Goal: Task Accomplishment & Management: Manage account settings

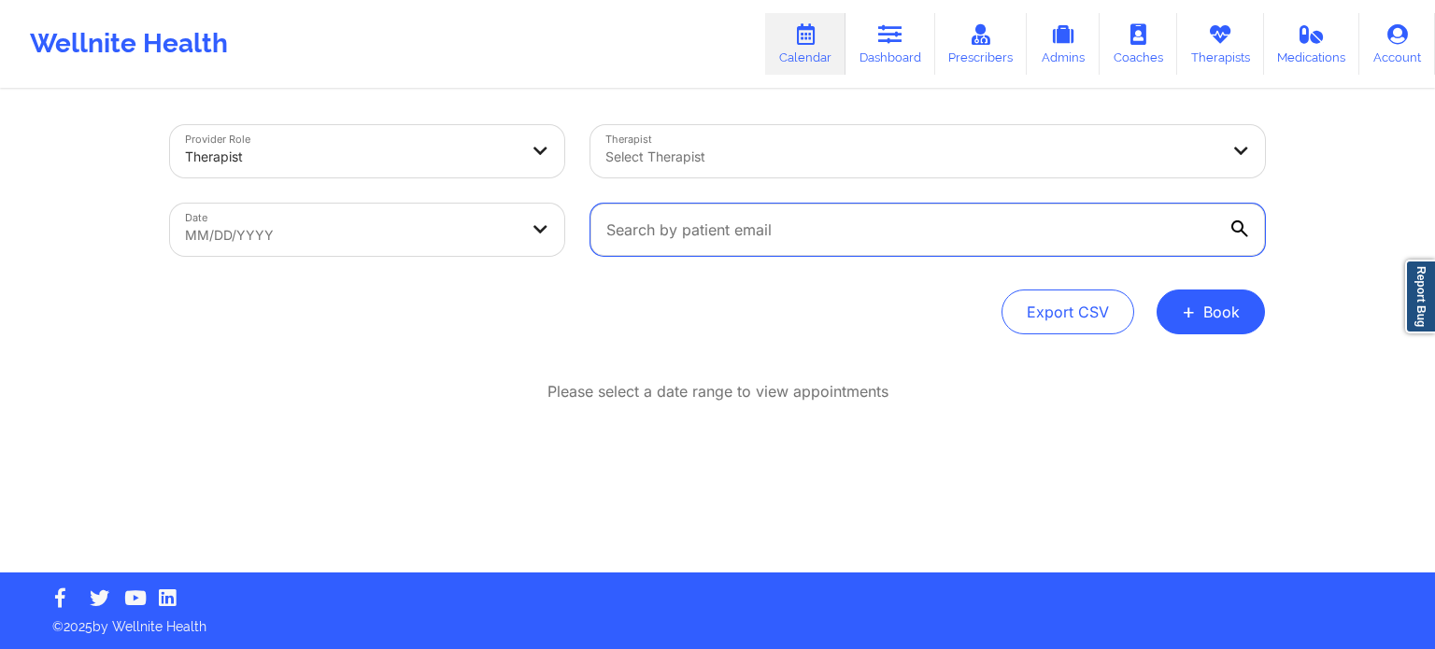
click at [779, 238] on input "text" at bounding box center [928, 230] width 675 height 52
paste input "[PERSON_NAME]"
type input "[PERSON_NAME]"
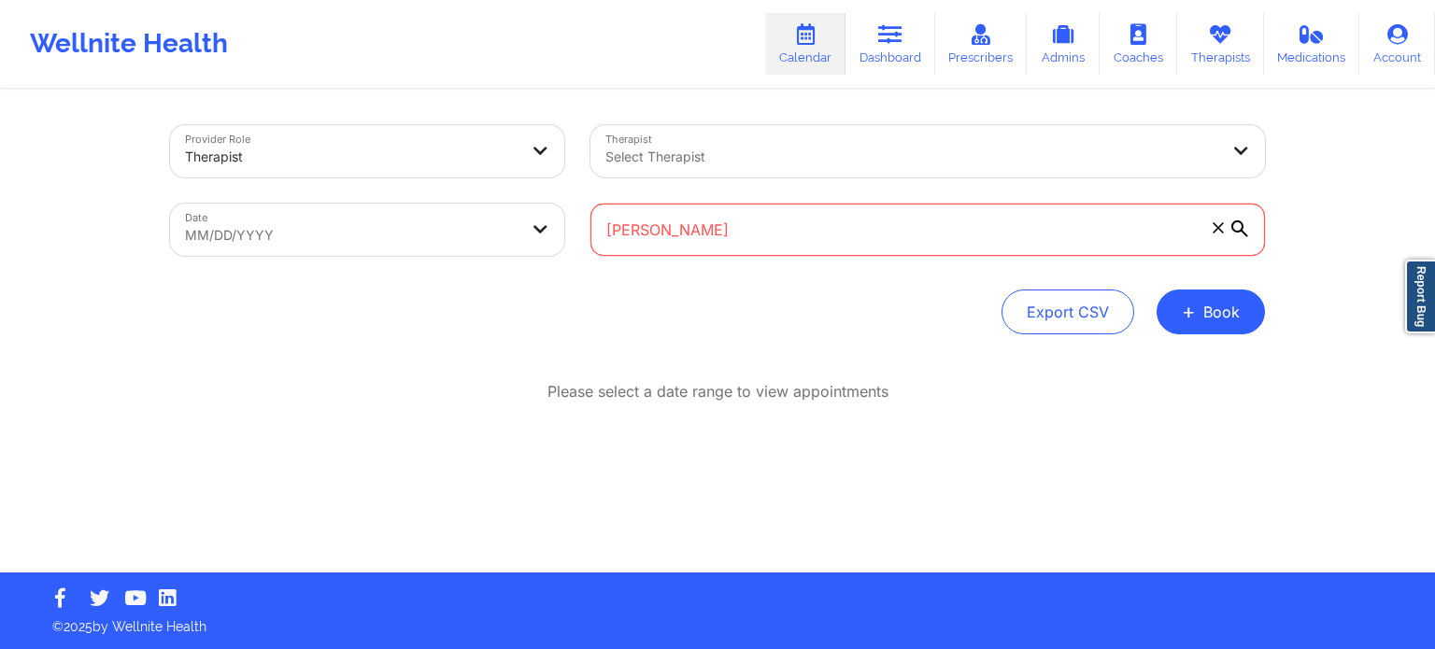
drag, startPoint x: 747, startPoint y: 230, endPoint x: 375, endPoint y: 196, distance: 373.4
click at [378, 196] on div "Provider Role Therapist Therapist Select Therapist Date MM/DD/YYYY [PERSON_NAME]" at bounding box center [717, 190] width 1121 height 157
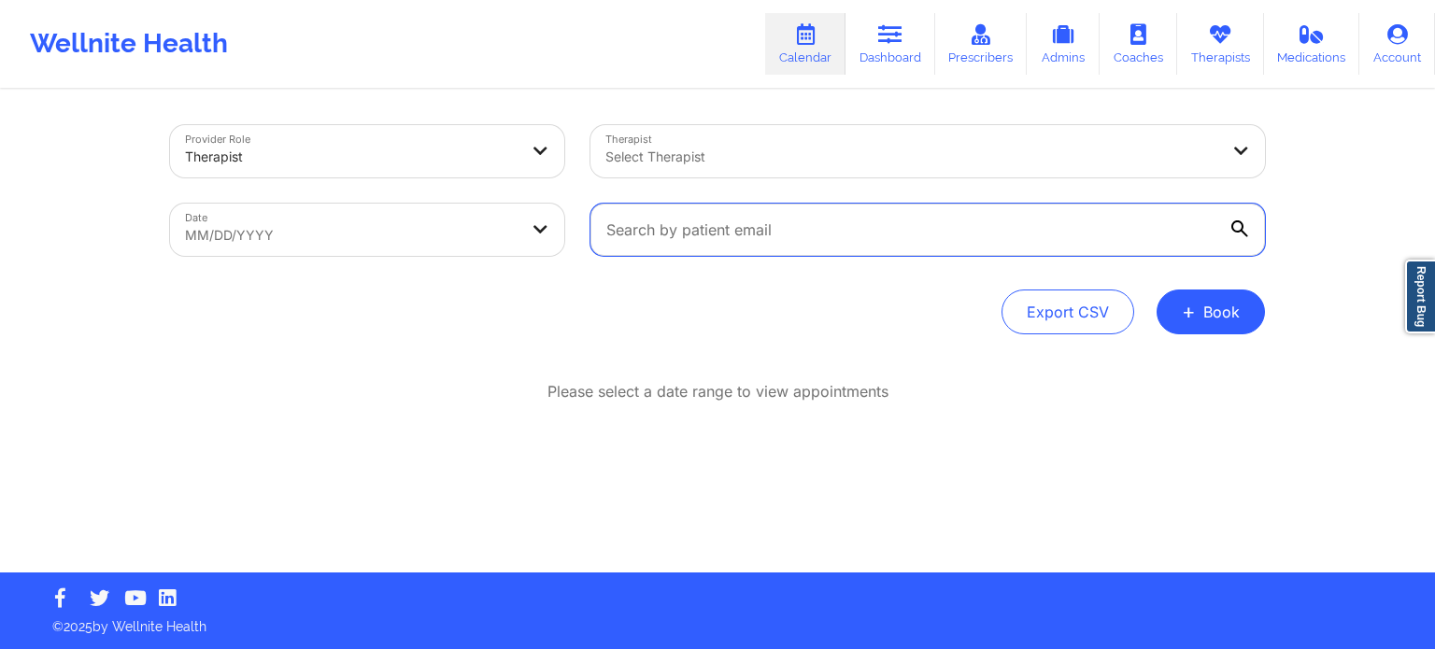
paste input "[EMAIL_ADDRESS][DOMAIN_NAME]"
type input "[EMAIL_ADDRESS][DOMAIN_NAME]"
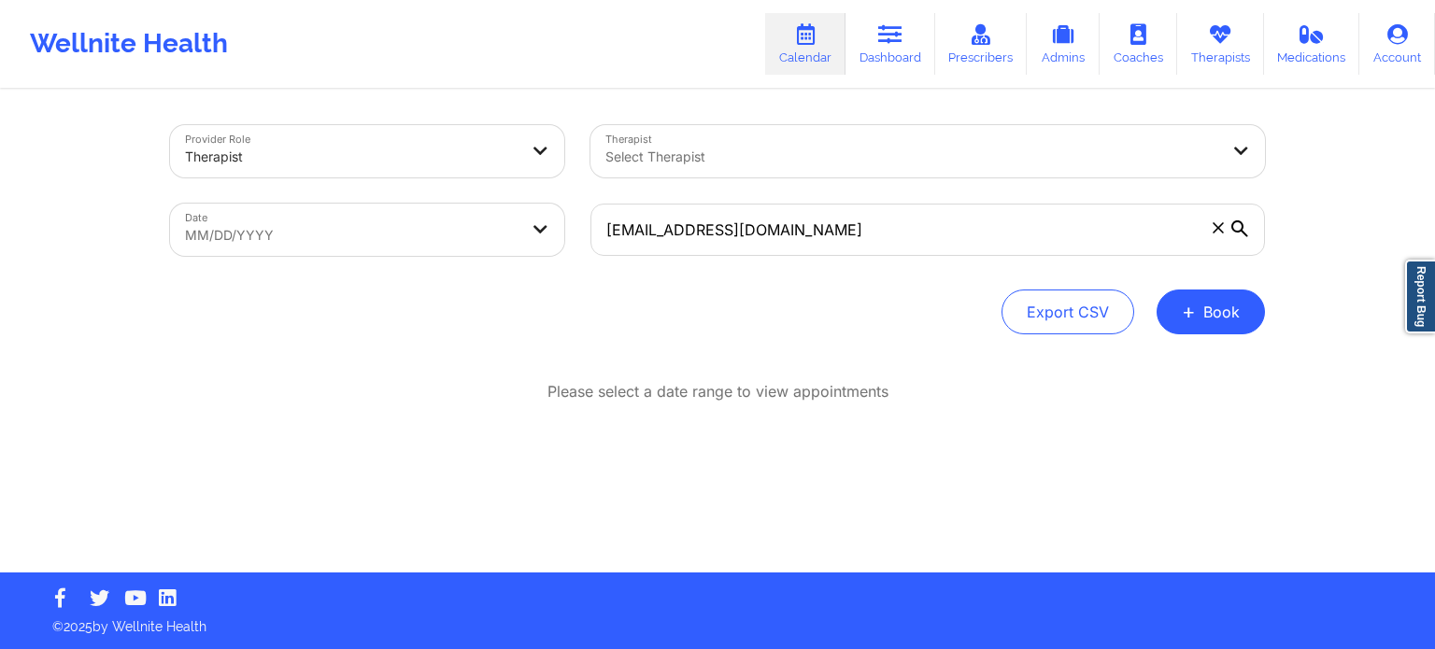
select select "2025-8"
select select "2025-9"
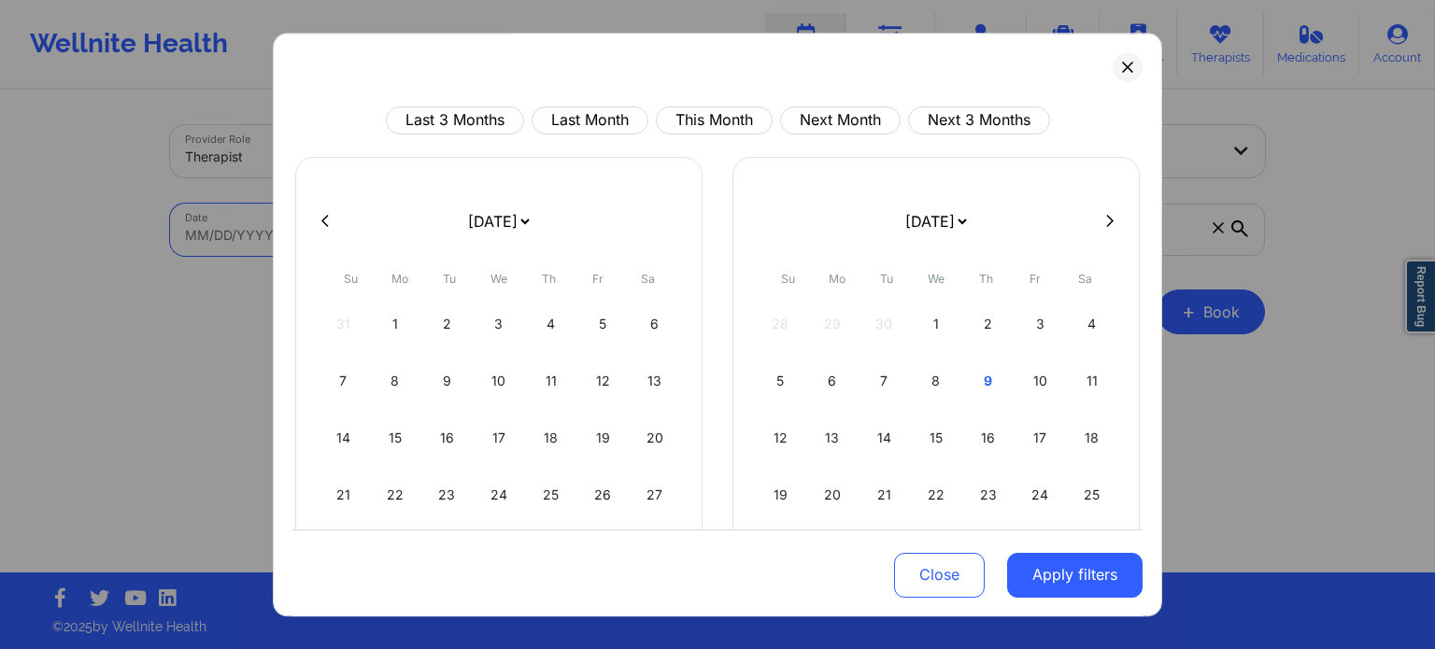
click at [451, 249] on body "Wellnite Health Calendar Dashboard Prescribers Admins Coaches Therapists Medica…" at bounding box center [717, 324] width 1435 height 649
click at [934, 383] on div "8" at bounding box center [937, 381] width 48 height 52
select select "2025-9"
select select "2025-10"
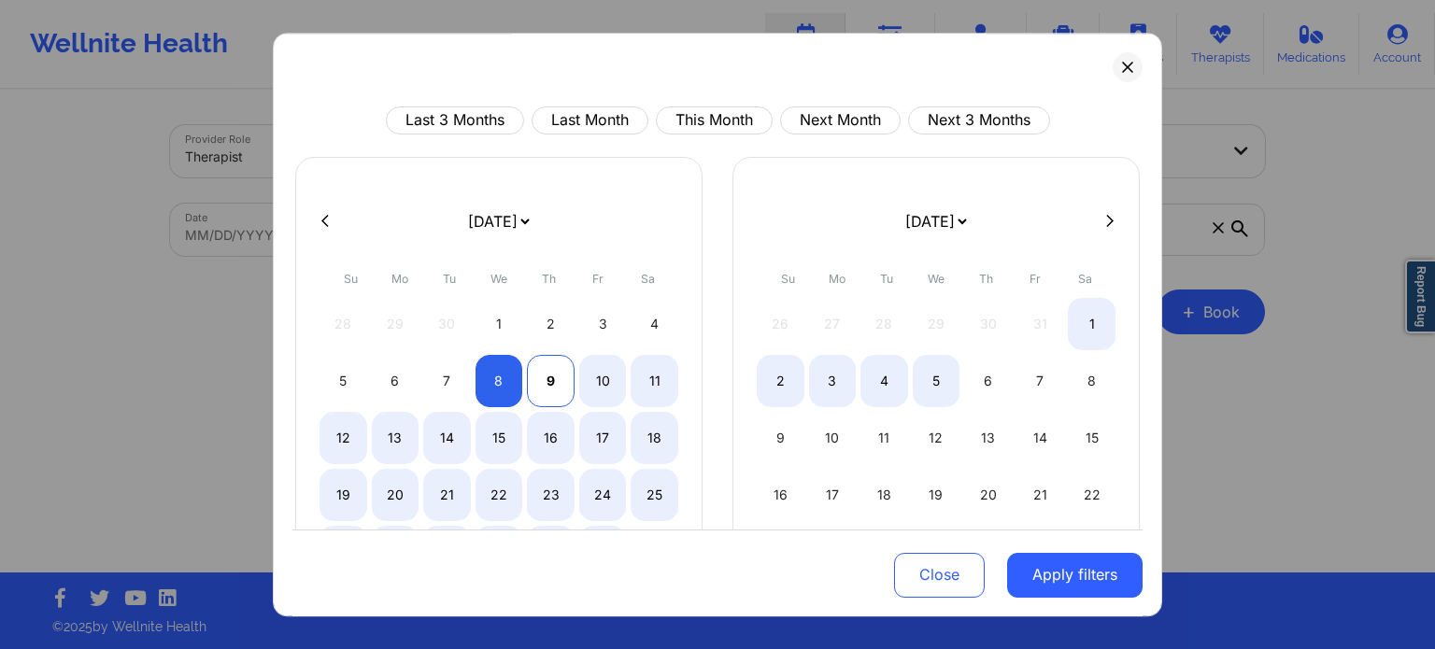
select select "2025-9"
select select "2025-10"
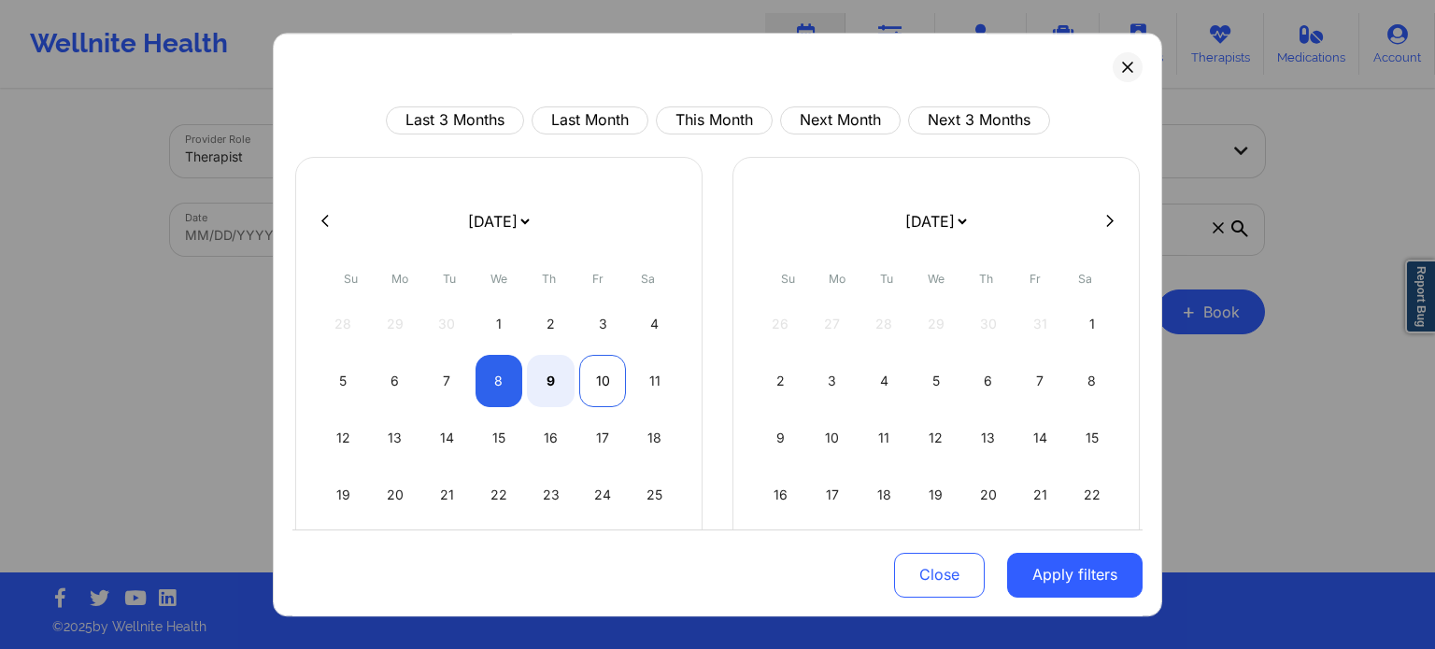
select select "2025-9"
select select "2025-10"
click at [603, 374] on div "10" at bounding box center [603, 381] width 48 height 52
select select "2025-9"
select select "2025-10"
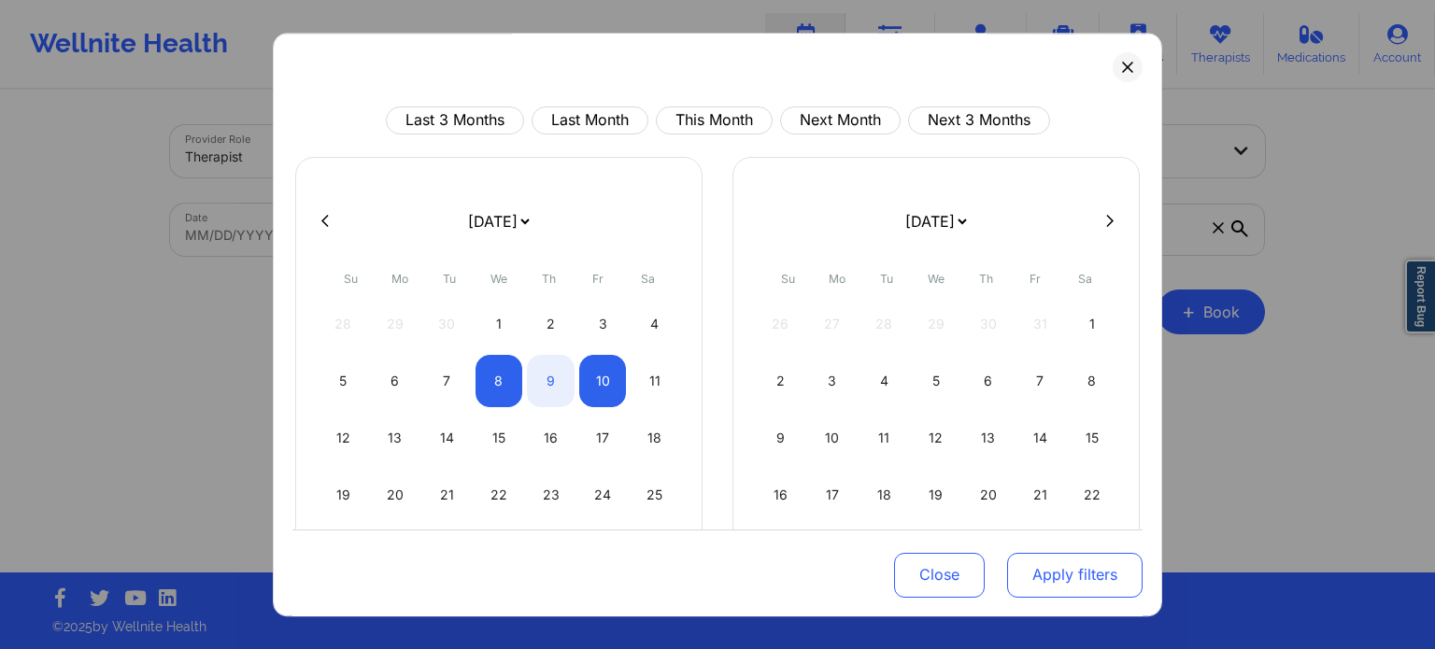
click at [1102, 586] on button "Apply filters" at bounding box center [1075, 574] width 136 height 45
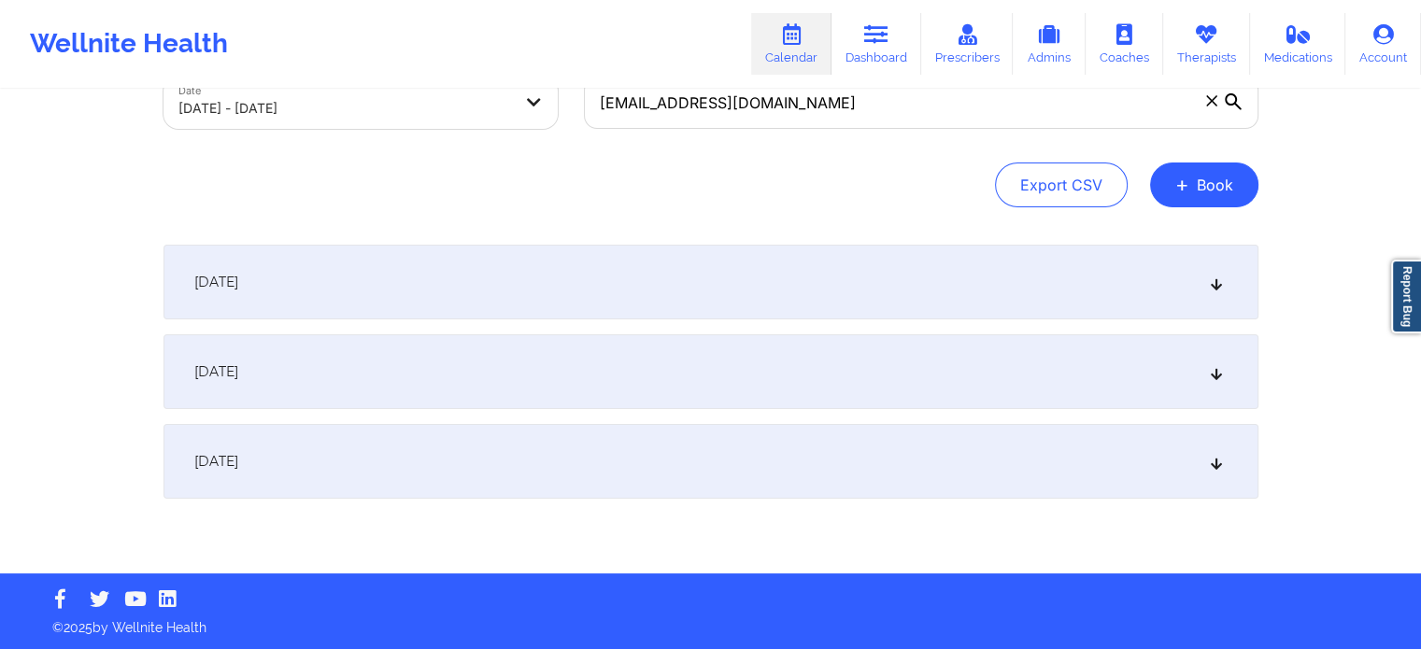
scroll to position [127, 0]
click at [449, 387] on div "[DATE]" at bounding box center [711, 372] width 1095 height 75
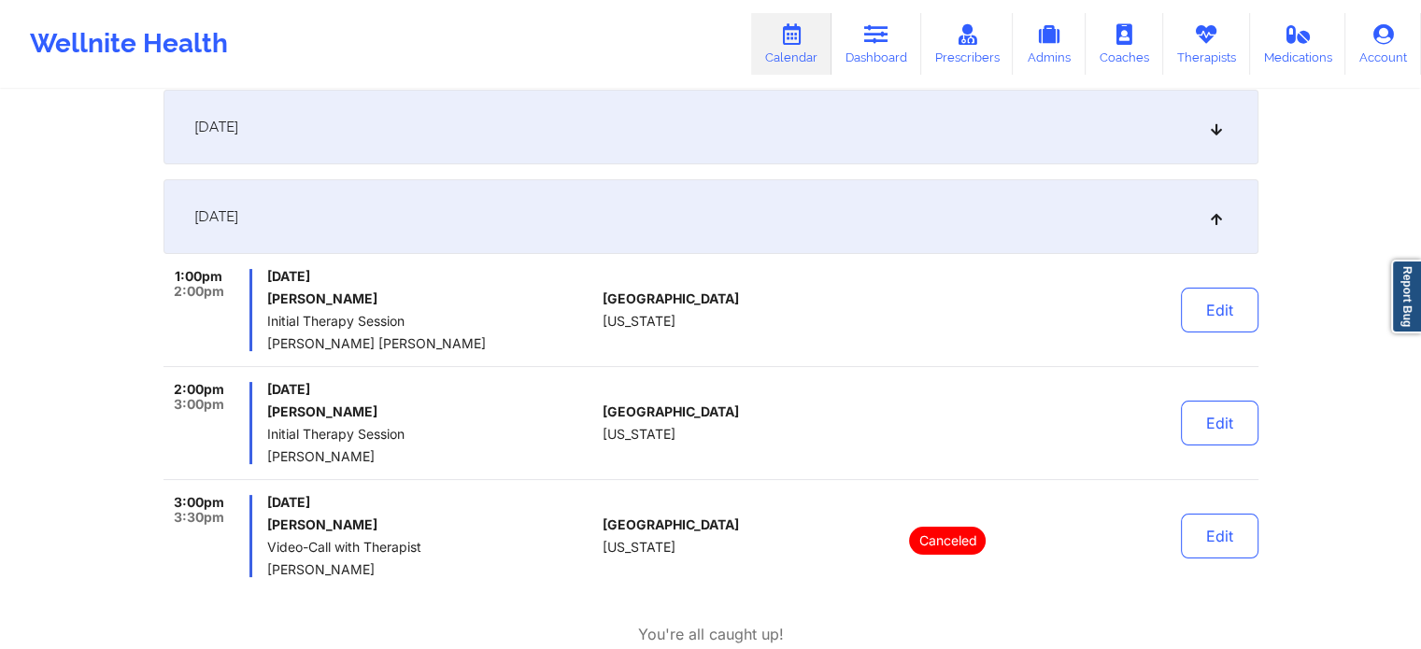
scroll to position [407, 0]
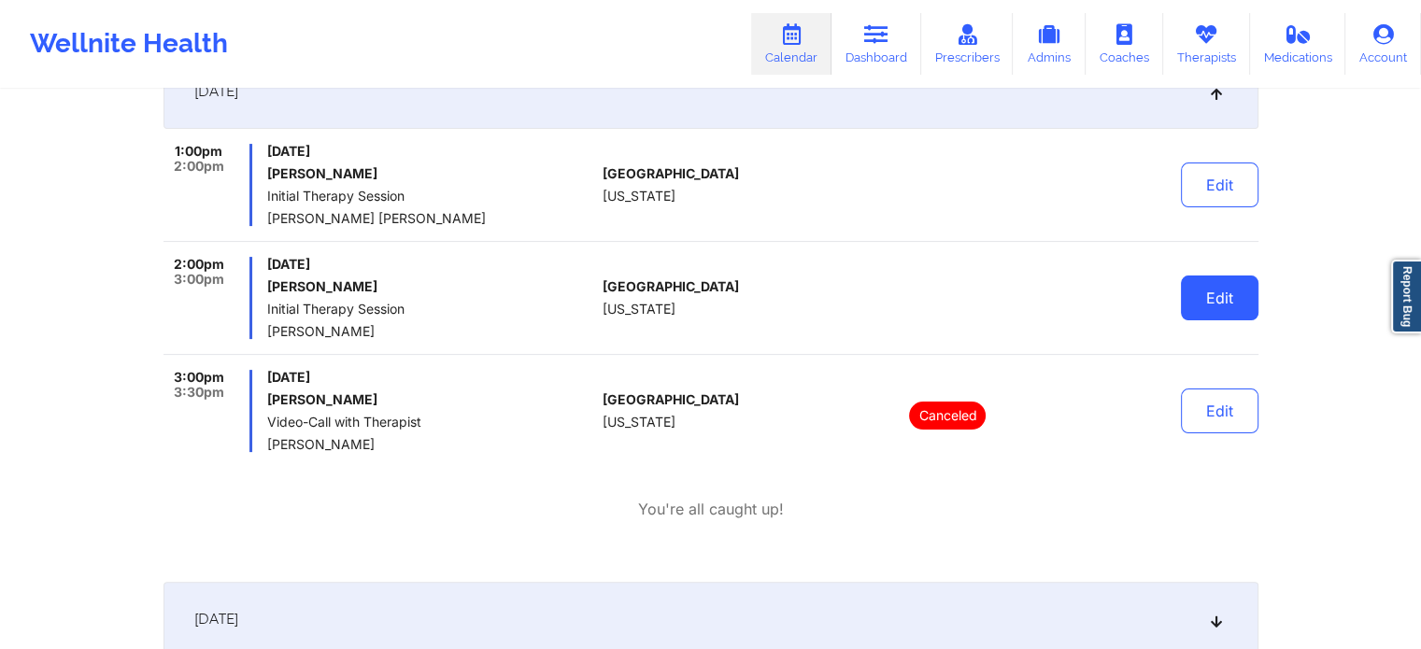
click at [1237, 300] on button "Edit" at bounding box center [1220, 298] width 78 height 45
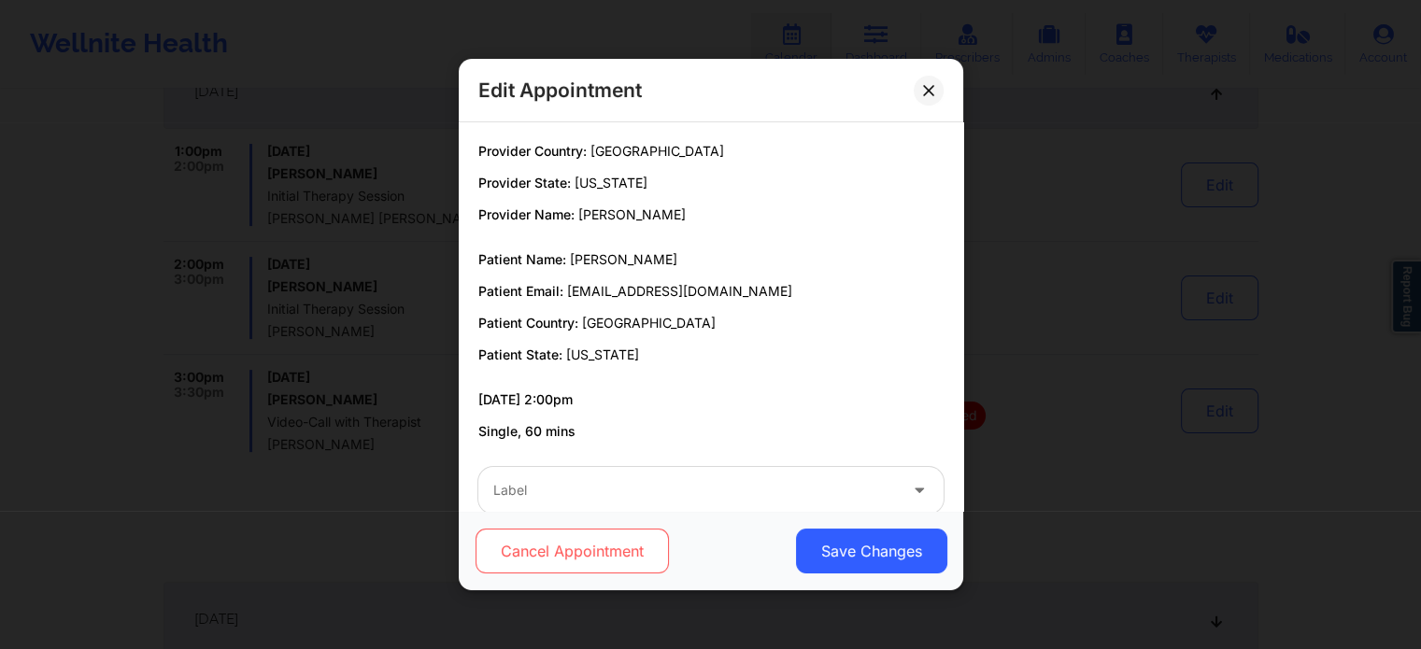
click at [609, 549] on button "Cancel Appointment" at bounding box center [571, 551] width 193 height 45
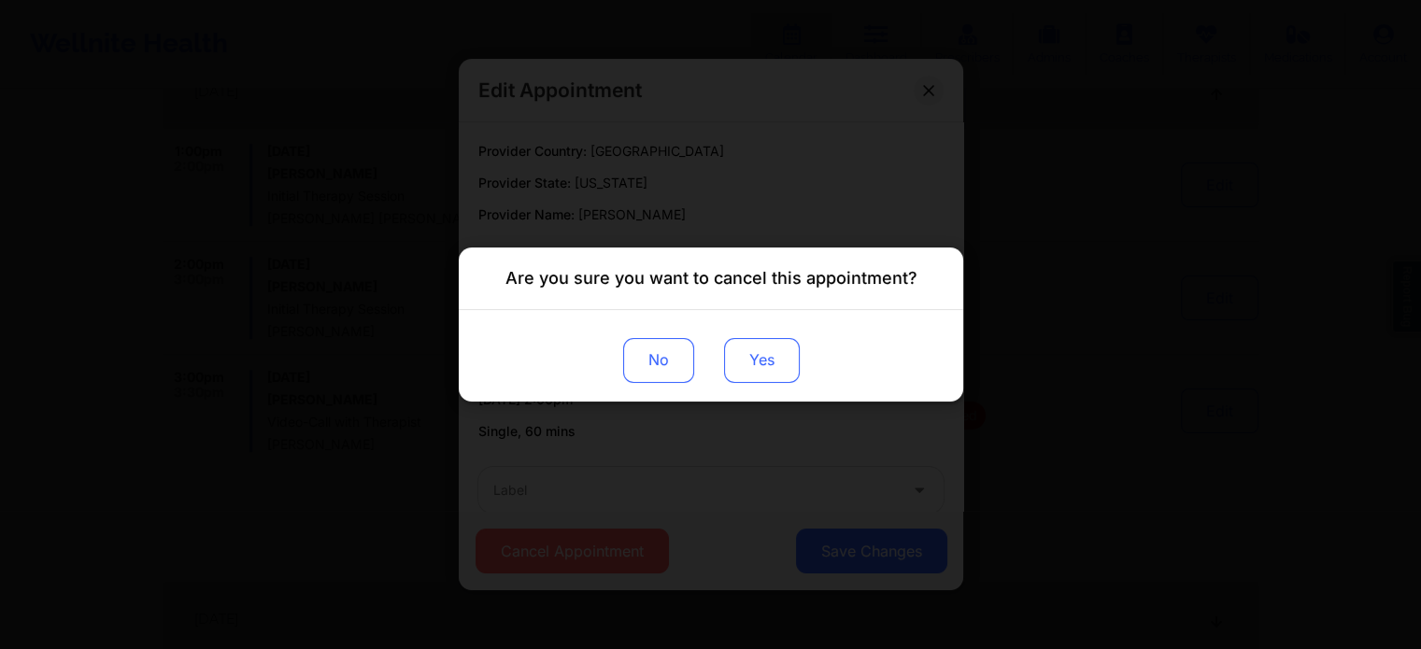
click at [773, 351] on button "Yes" at bounding box center [761, 360] width 76 height 45
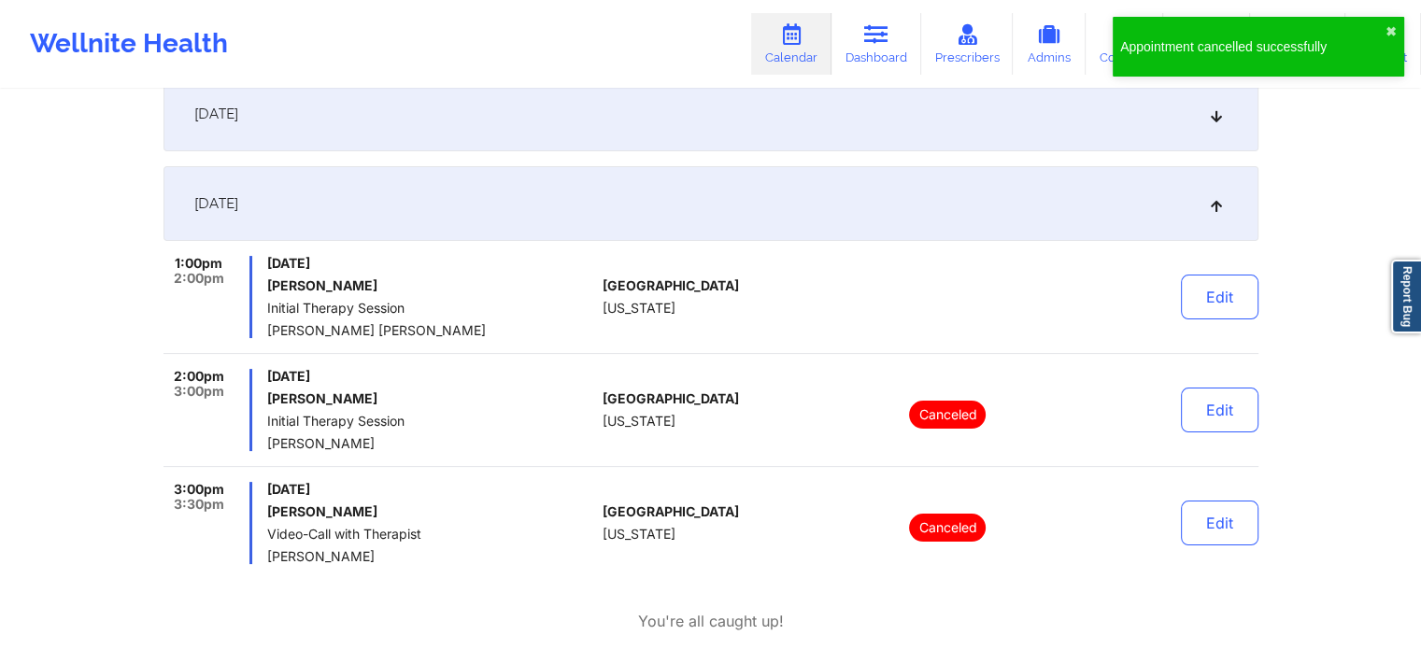
scroll to position [127, 0]
